Goal: Task Accomplishment & Management: Manage account settings

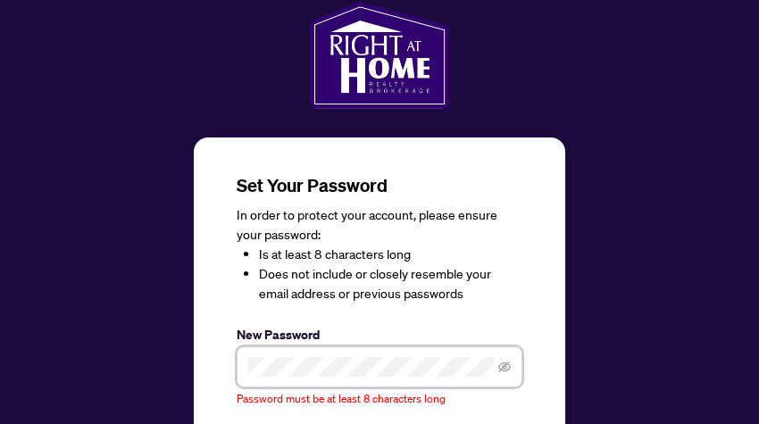
scroll to position [12, 2]
click at [503, 361] on icon "eye-invisible" at bounding box center [504, 366] width 12 height 11
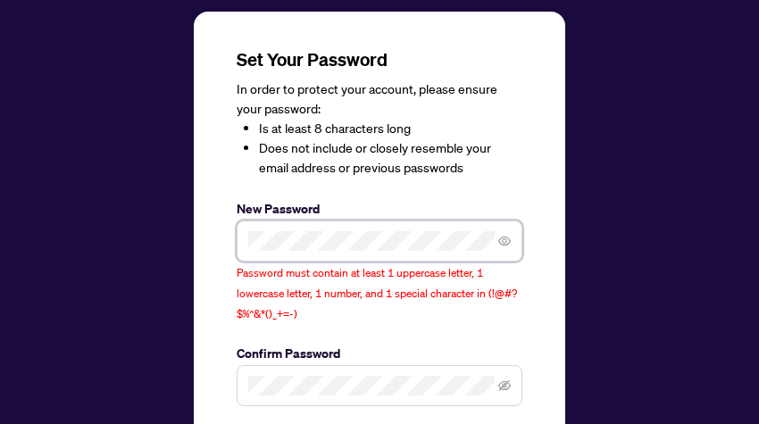
scroll to position [140, 0]
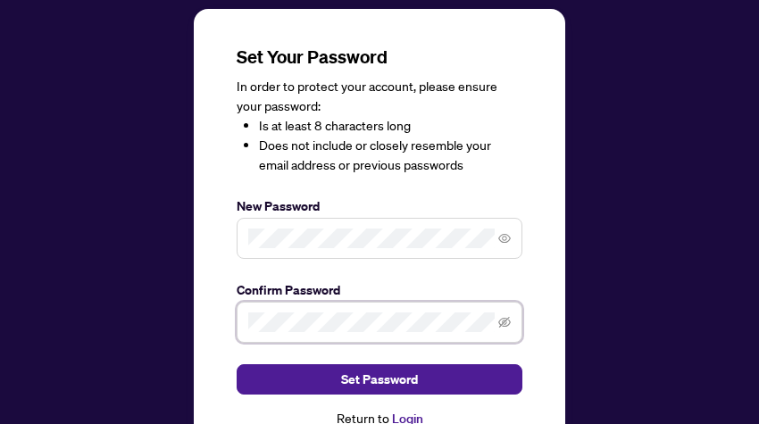
click at [273, 307] on span at bounding box center [380, 322] width 286 height 41
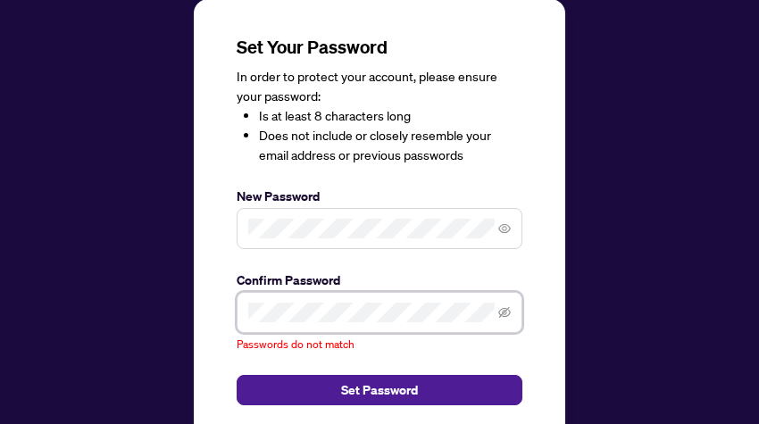
scroll to position [149, 0]
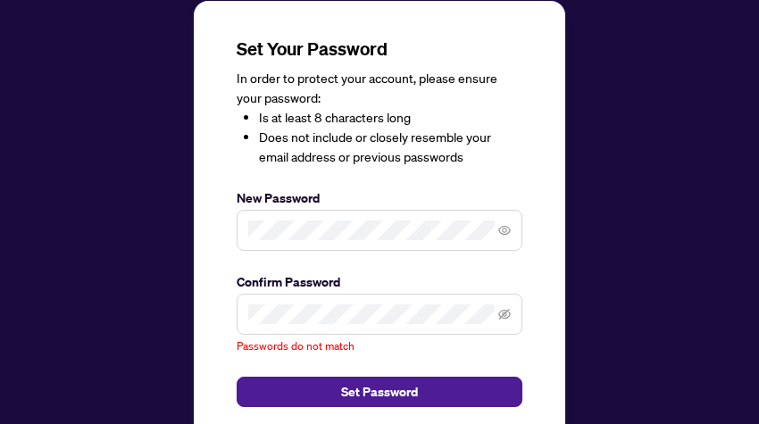
click at [363, 345] on div "Passwords do not match" at bounding box center [380, 325] width 286 height 62
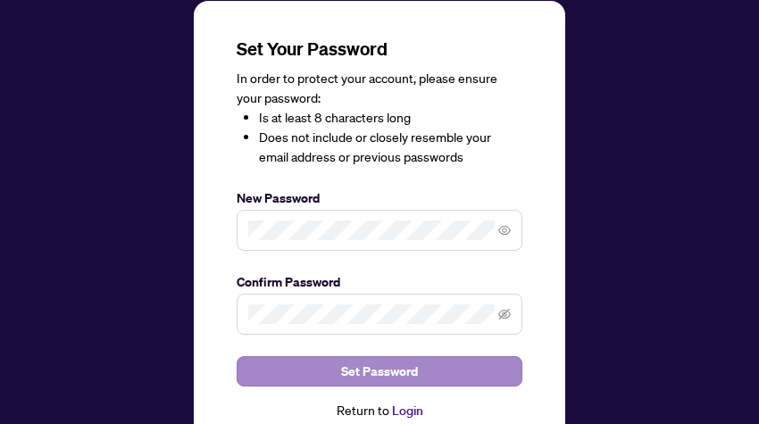
click at [379, 365] on span "Set Password" at bounding box center [379, 371] width 77 height 29
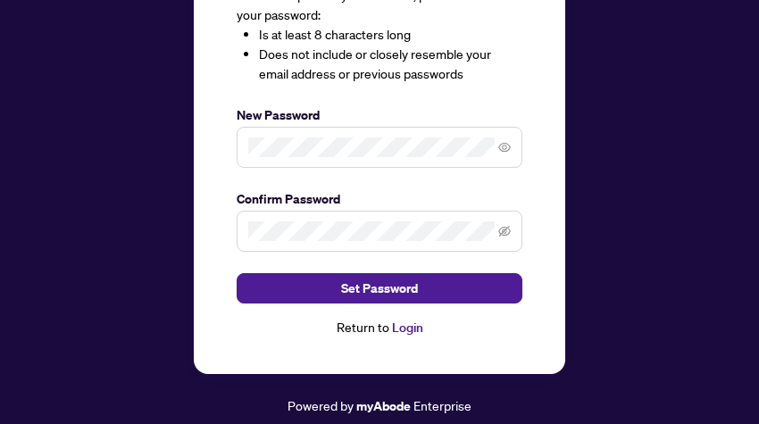
scroll to position [231, 0]
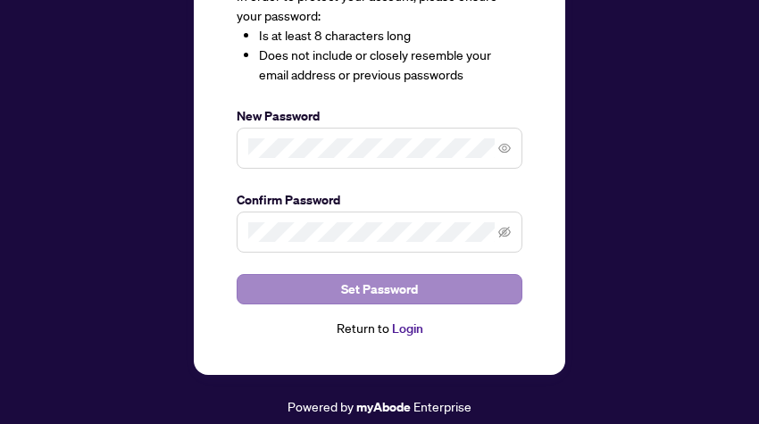
click at [366, 283] on span "Set Password" at bounding box center [379, 289] width 77 height 29
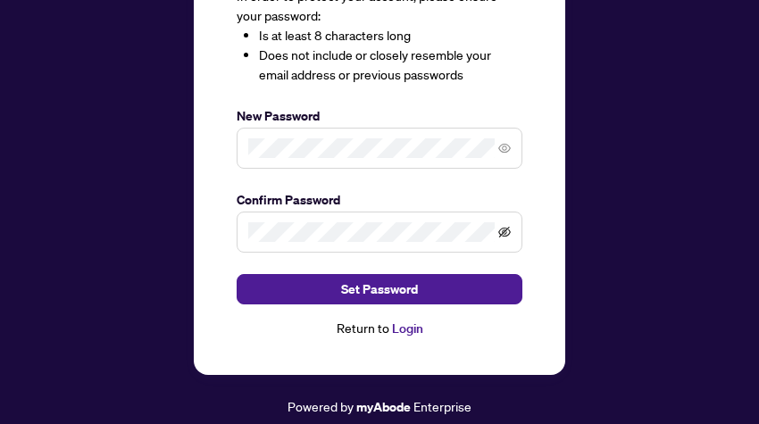
click at [507, 228] on icon "eye-invisible" at bounding box center [504, 232] width 12 height 12
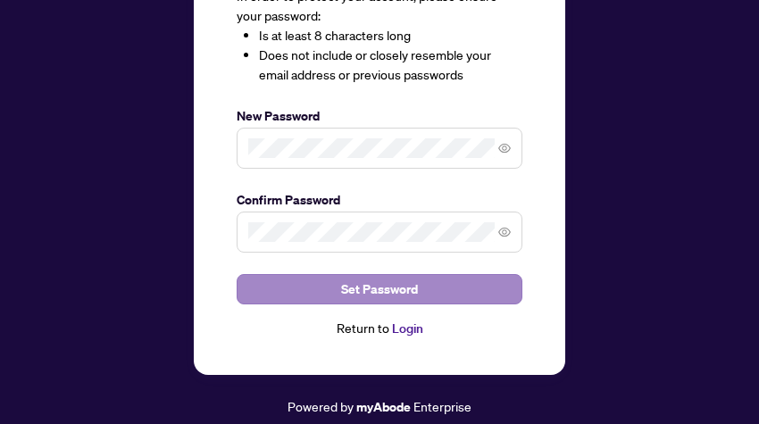
click at [366, 289] on span "Set Password" at bounding box center [379, 289] width 77 height 29
click at [361, 286] on span "Set Password" at bounding box center [379, 289] width 77 height 29
click at [395, 283] on span "Set Password" at bounding box center [379, 289] width 77 height 29
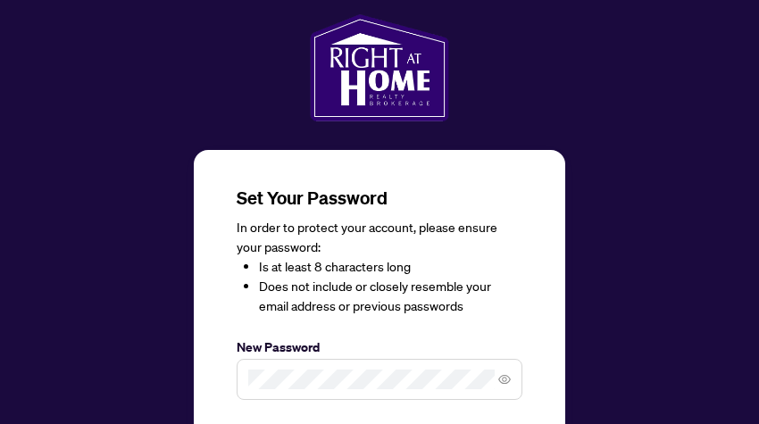
scroll to position [0, 0]
